Goal: Transaction & Acquisition: Purchase product/service

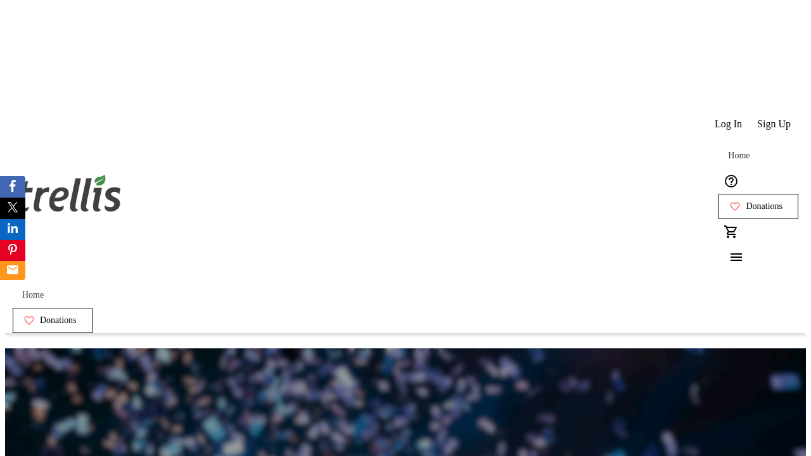
click at [746, 202] on span "Donations" at bounding box center [764, 207] width 37 height 10
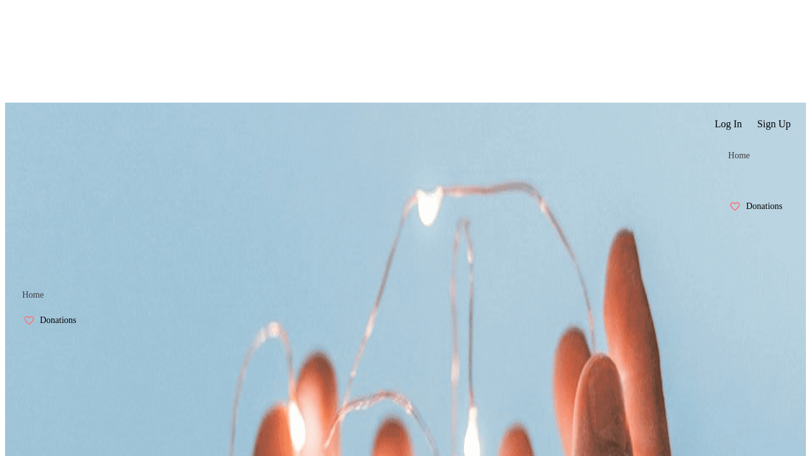
select select "CA"
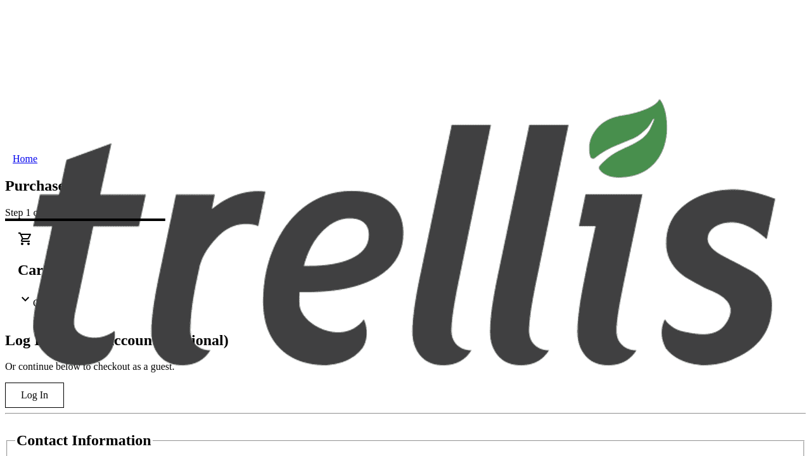
type input "[PERSON_NAME][EMAIL_ADDRESS][DOMAIN_NAME]"
type input "[PERSON_NAME]"
type input "[STREET_ADDRESS][PERSON_NAME]"
type input "Kelowna"
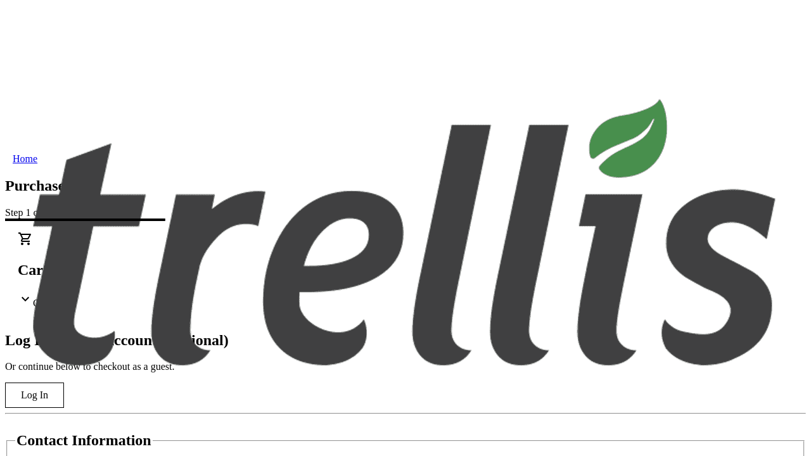
select select "BC"
type input "Kelowna"
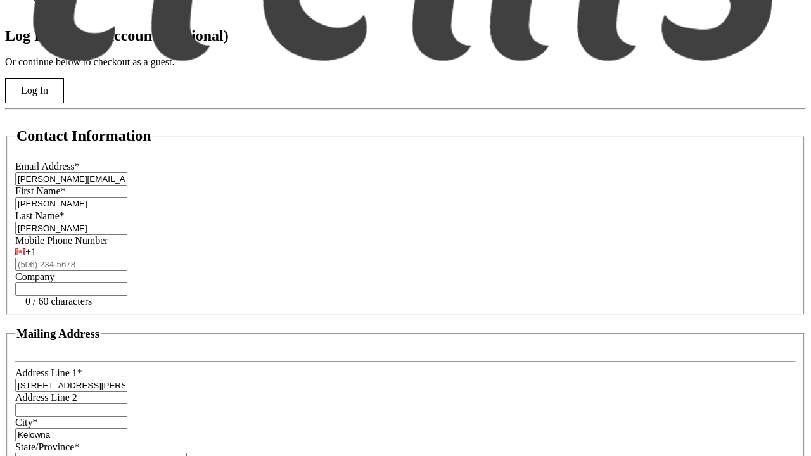
type input "V1Y 0C2"
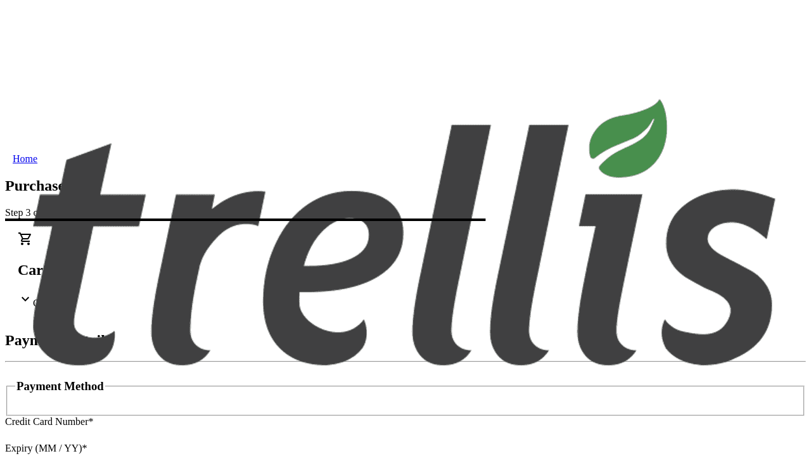
type input "V1Y 0C2"
